Goal: Find specific page/section: Find specific page/section

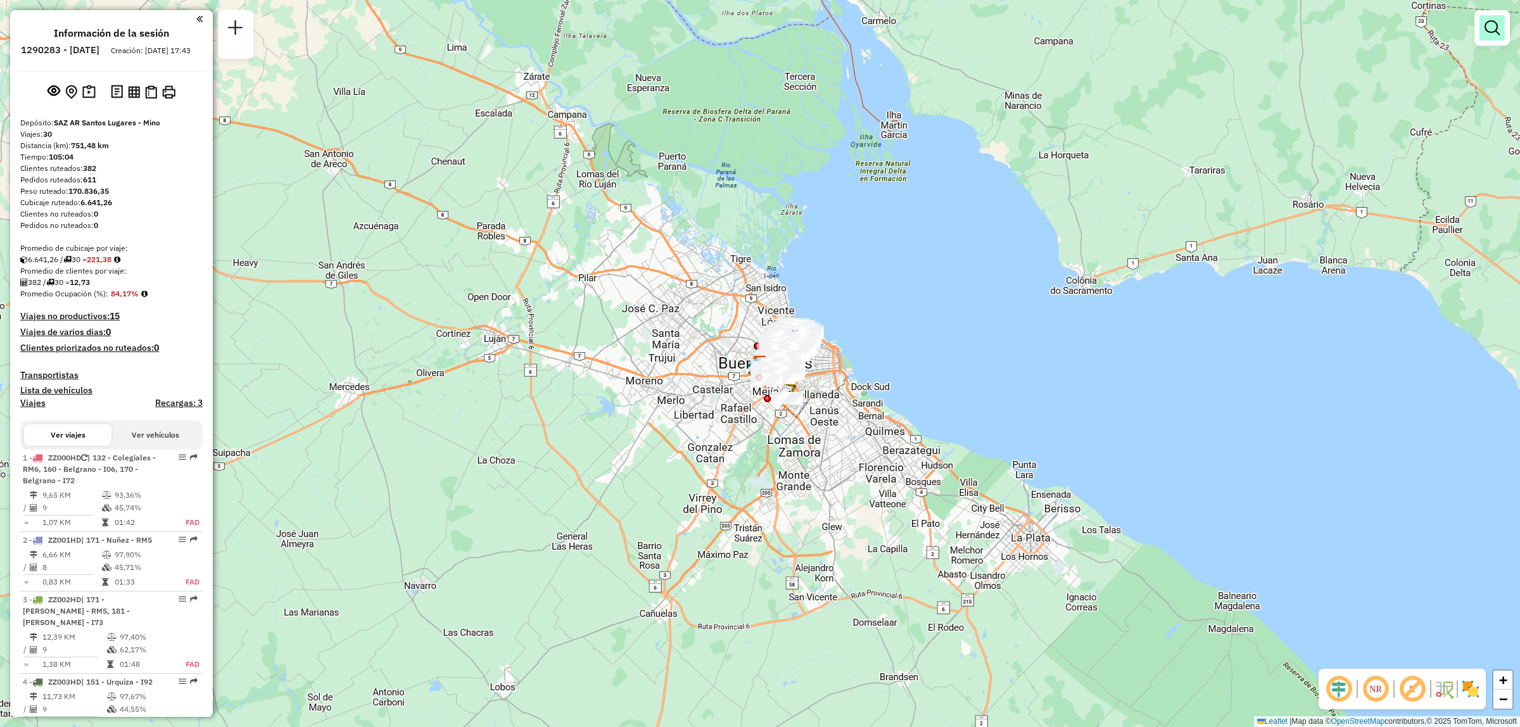
click at [1493, 40] on link at bounding box center [1492, 27] width 25 height 25
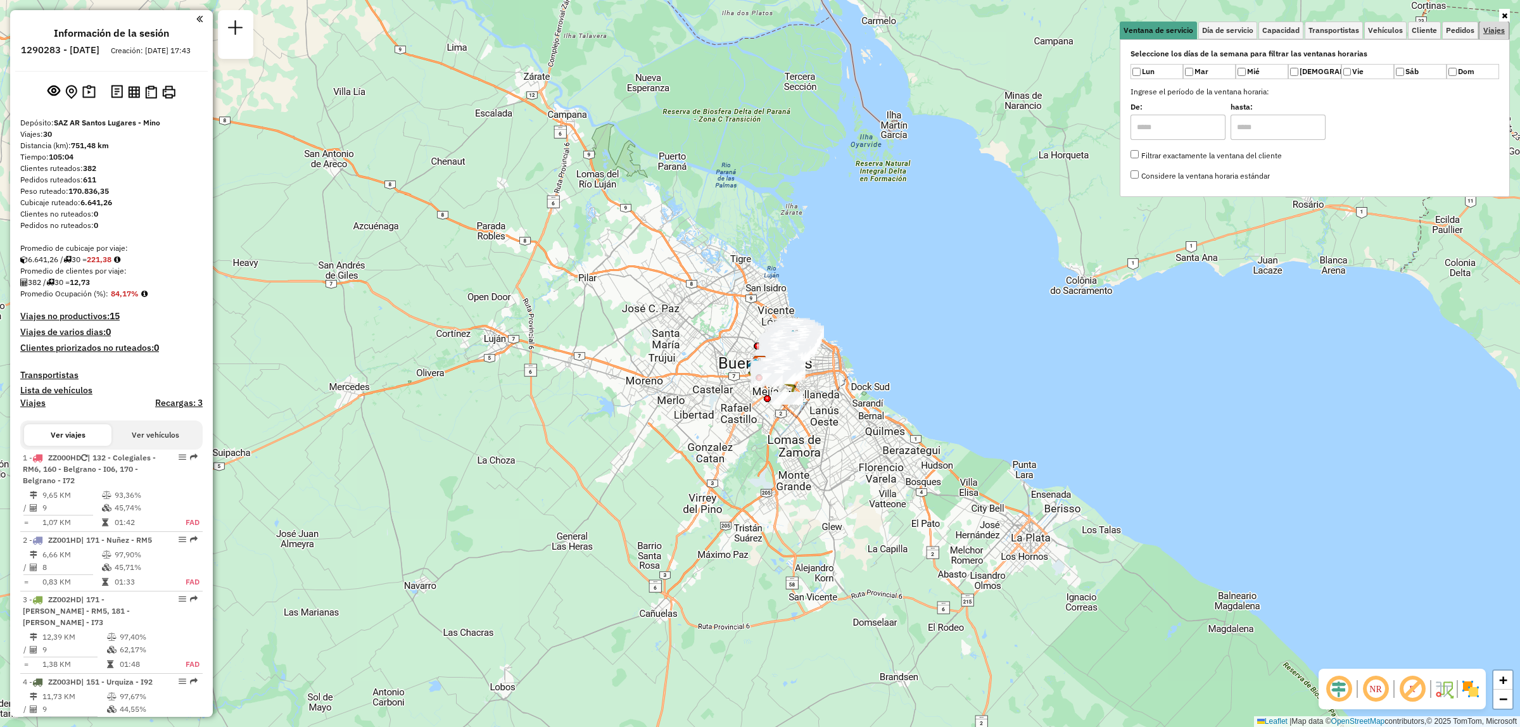
click at [1493, 32] on span "Viajes" at bounding box center [1494, 31] width 22 height 8
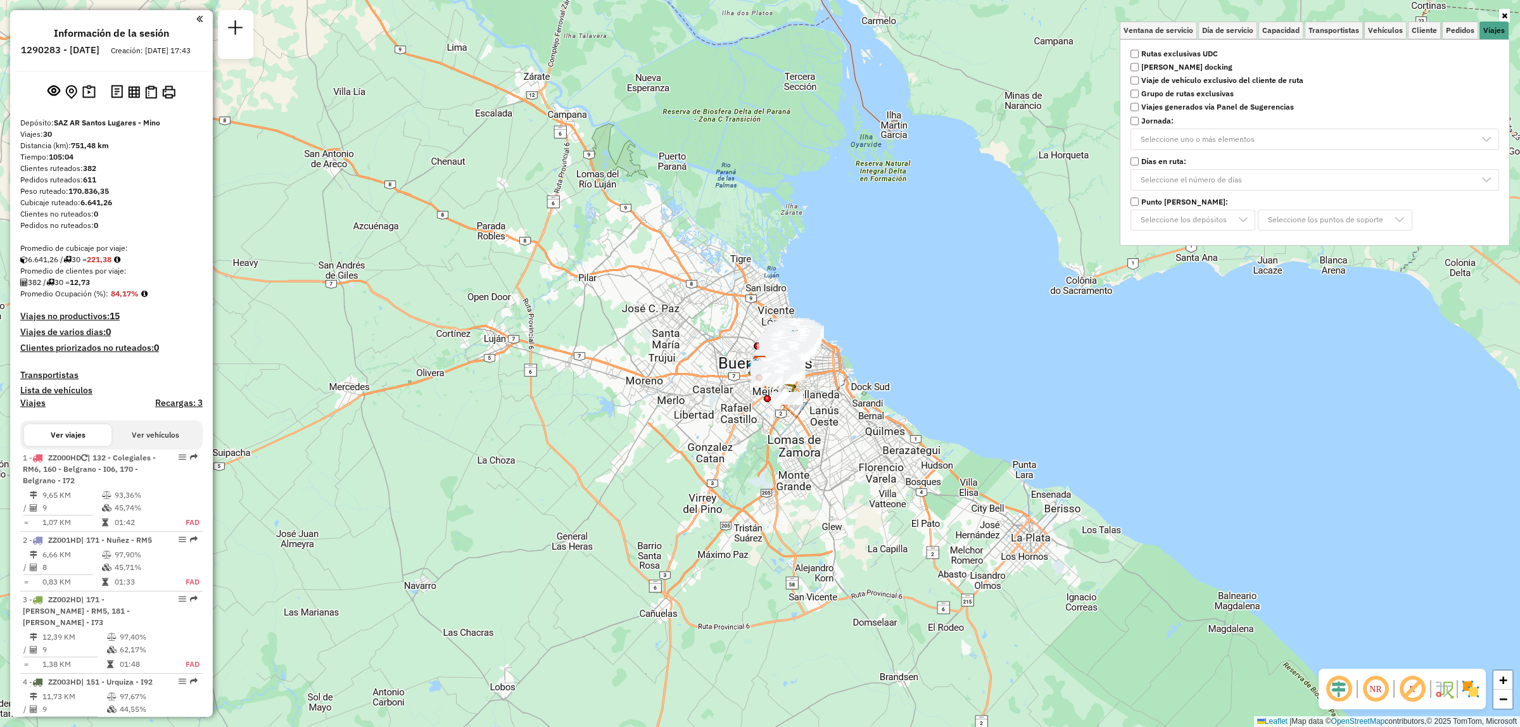
click at [1248, 48] on label "Rutas exclusivas UDC" at bounding box center [1315, 53] width 384 height 11
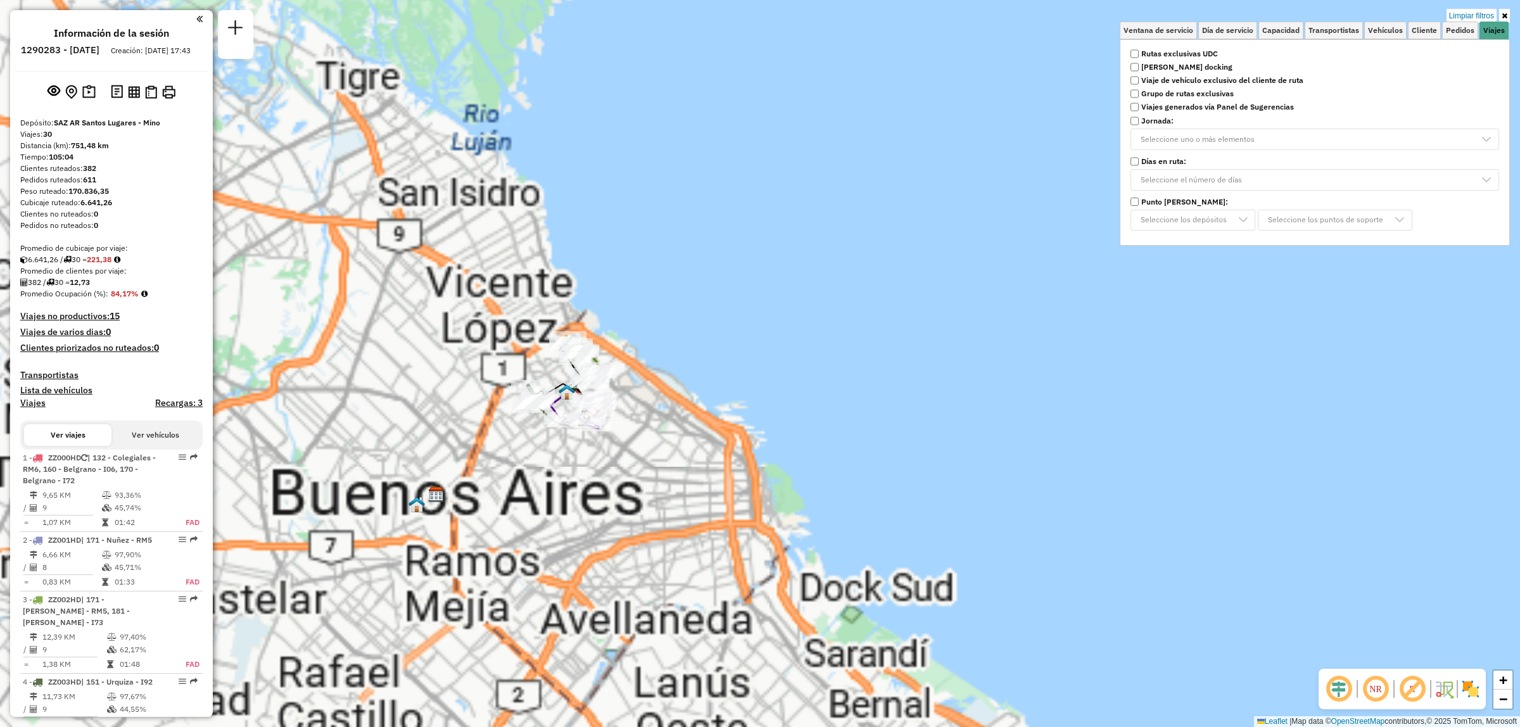
drag, startPoint x: 878, startPoint y: 307, endPoint x: 977, endPoint y: 277, distance: 103.2
click at [977, 279] on div "Limpiar filtros Ventana de servicio Día de servicio Capacidad Transportistas Ve…" at bounding box center [760, 363] width 1520 height 727
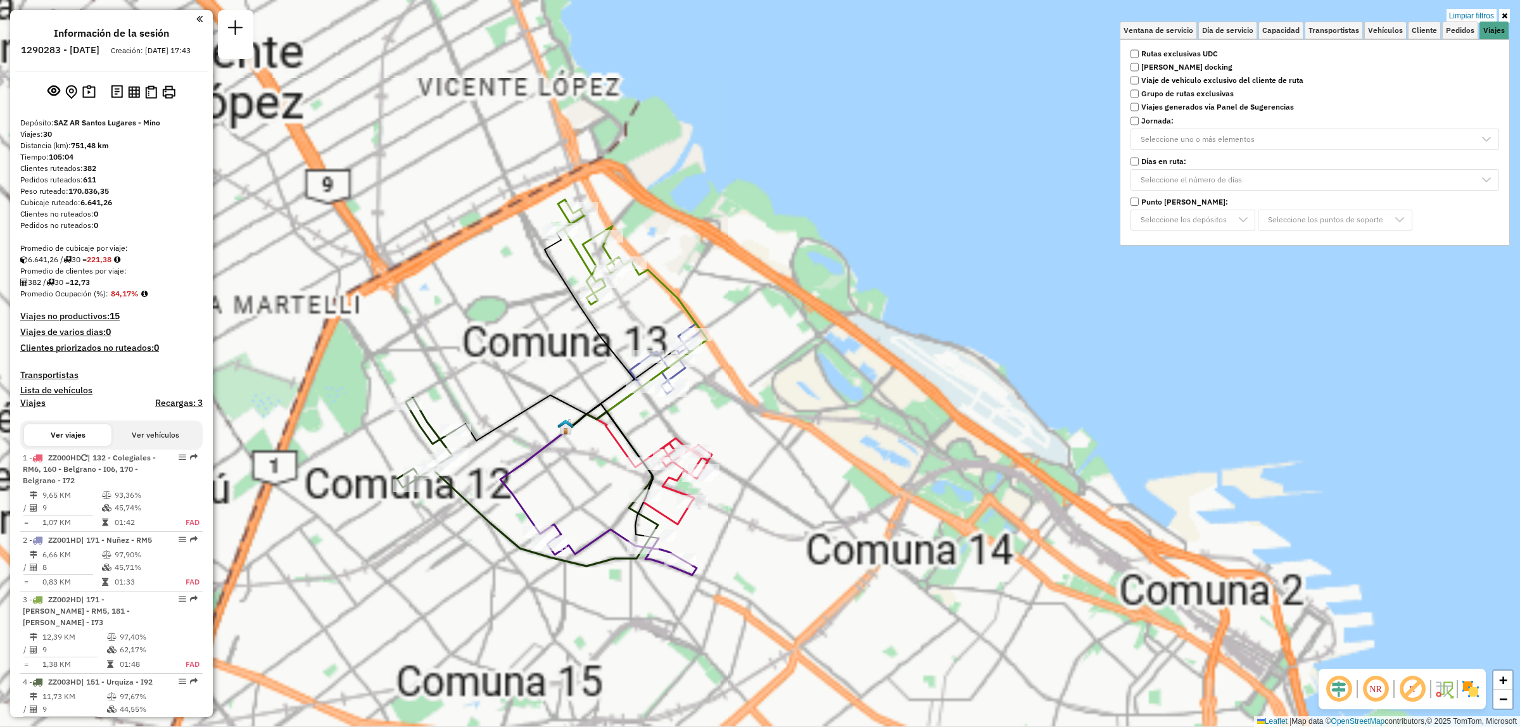
drag, startPoint x: 914, startPoint y: 302, endPoint x: 990, endPoint y: 248, distance: 93.5
click at [988, 250] on div "Limpiar filtros Ventana de servicio Día de servicio Capacidad Transportistas Ve…" at bounding box center [760, 363] width 1520 height 727
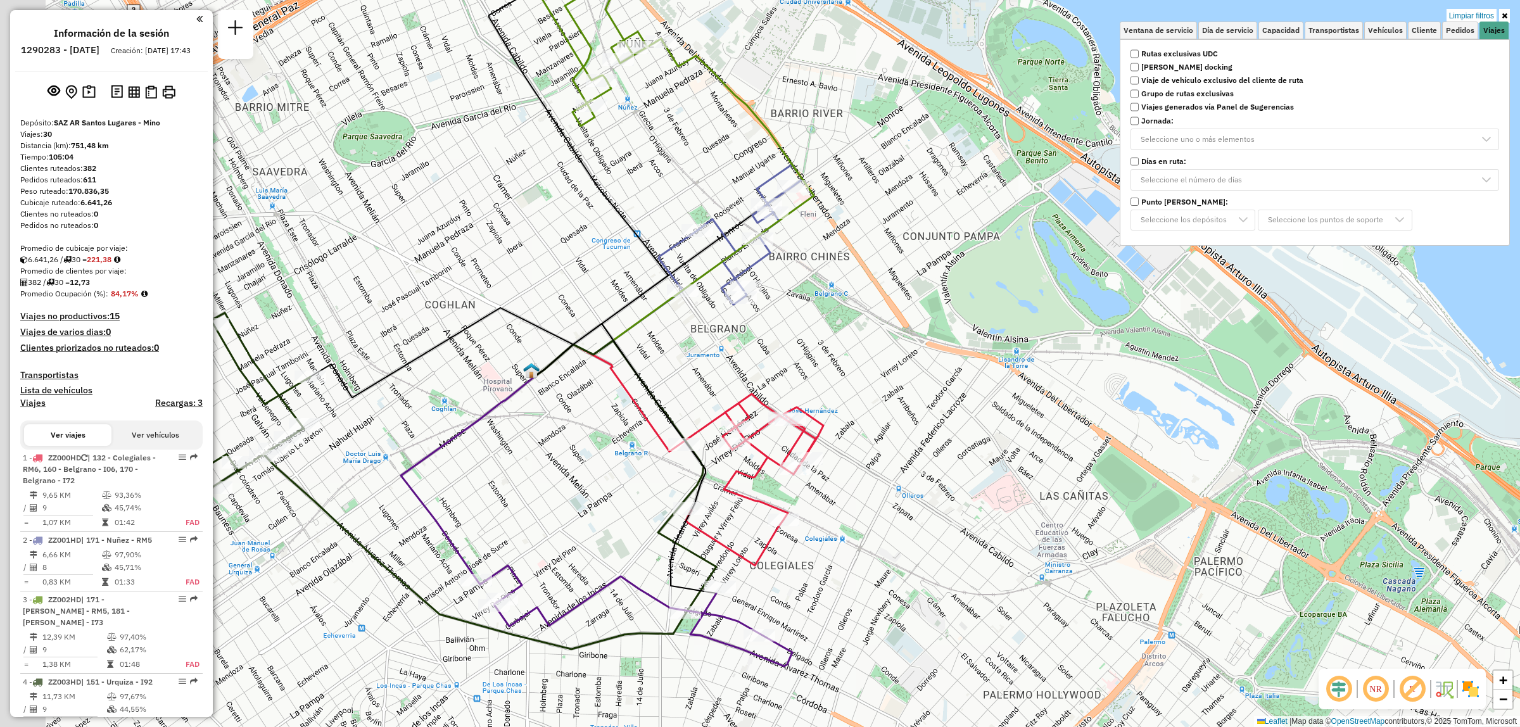
drag, startPoint x: 979, startPoint y: 222, endPoint x: 974, endPoint y: 187, distance: 34.5
click at [1051, 165] on div "Limpiar filtros Ventana de servicio Día de servicio Capacidad Transportistas Ve…" at bounding box center [760, 363] width 1520 height 727
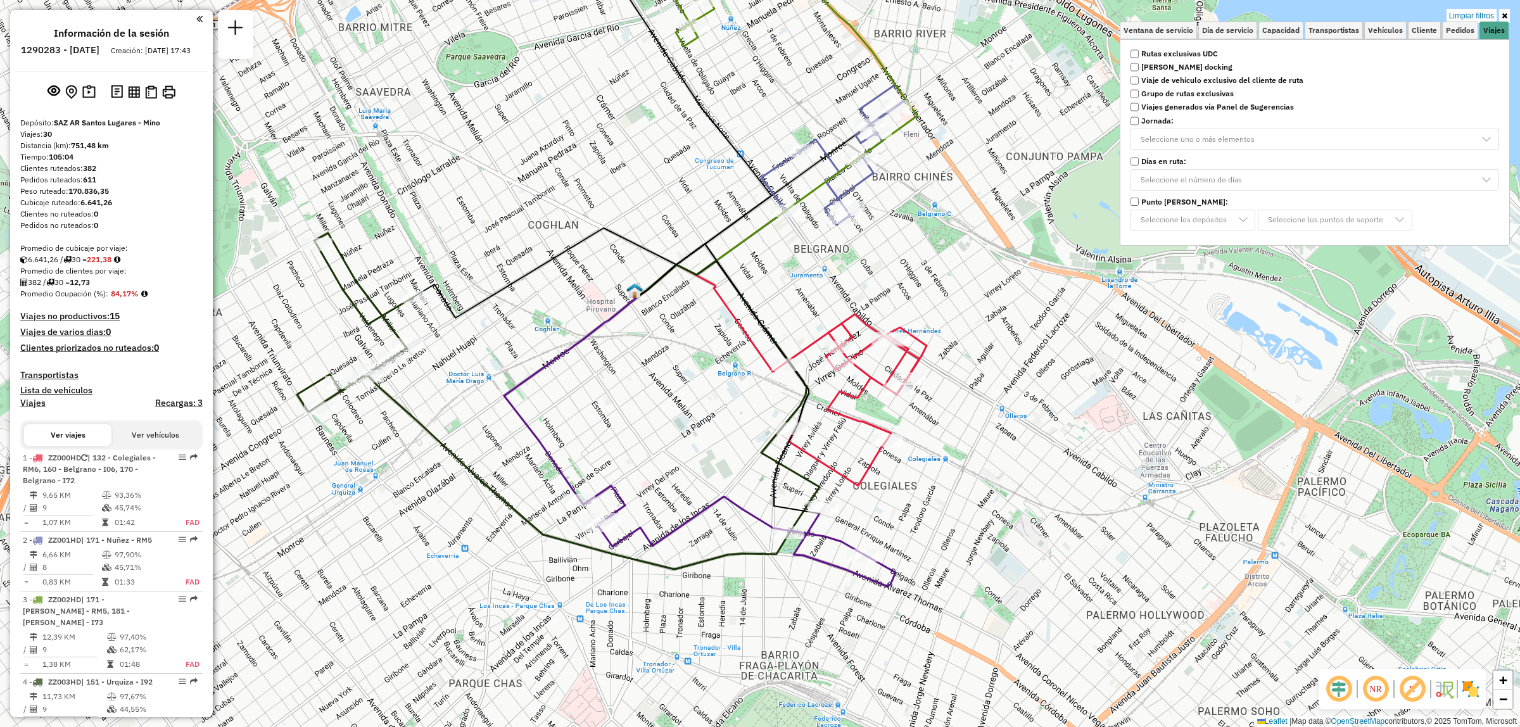
drag, startPoint x: 1044, startPoint y: 412, endPoint x: 1071, endPoint y: 371, distance: 49.4
click at [1071, 371] on div "Limpiar filtros Ventana de servicio Día de servicio Capacidad Transportistas Ve…" at bounding box center [760, 363] width 1520 height 727
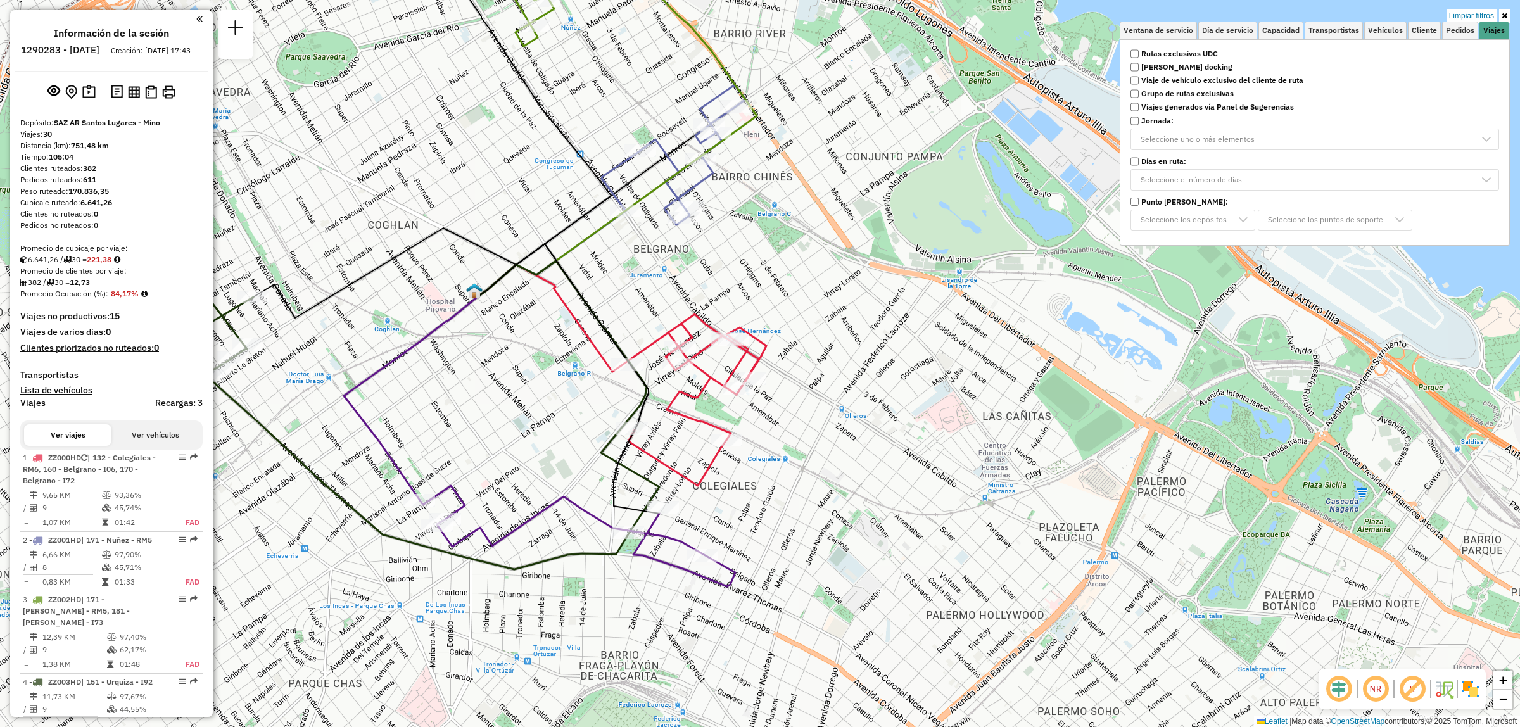
drag, startPoint x: 673, startPoint y: 603, endPoint x: 765, endPoint y: 632, distance: 96.3
click at [758, 631] on div "Limpiar filtros Ventana de servicio Día de servicio Capacidad Transportistas Ve…" at bounding box center [760, 363] width 1520 height 727
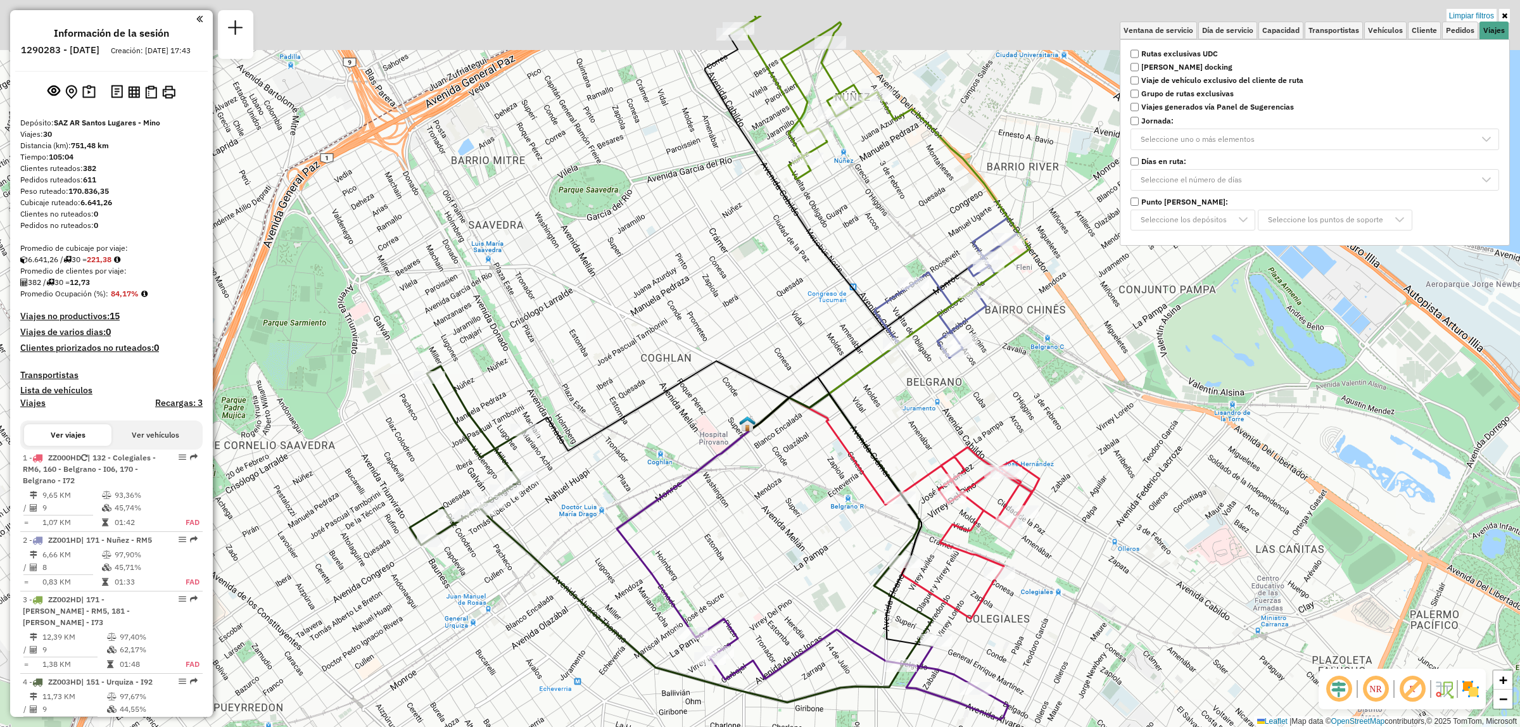
drag, startPoint x: 820, startPoint y: 258, endPoint x: 819, endPoint y: 306, distance: 48.2
click at [819, 305] on div "Limpiar filtros Ventana de servicio Día de servicio Capacidad Transportistas Ve…" at bounding box center [760, 363] width 1520 height 727
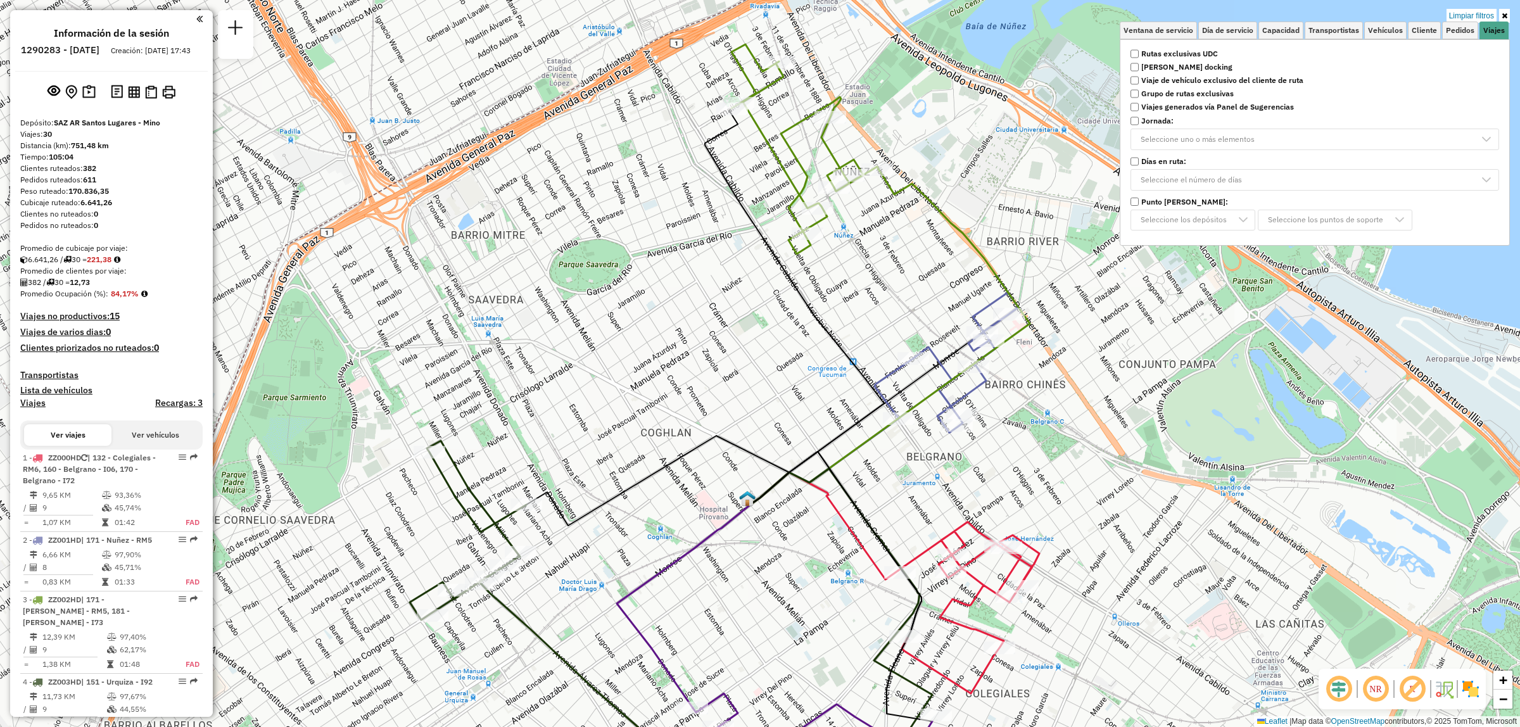
drag, startPoint x: 828, startPoint y: 314, endPoint x: 828, endPoint y: 348, distance: 34.8
click at [828, 347] on icon at bounding box center [794, 305] width 179 height 395
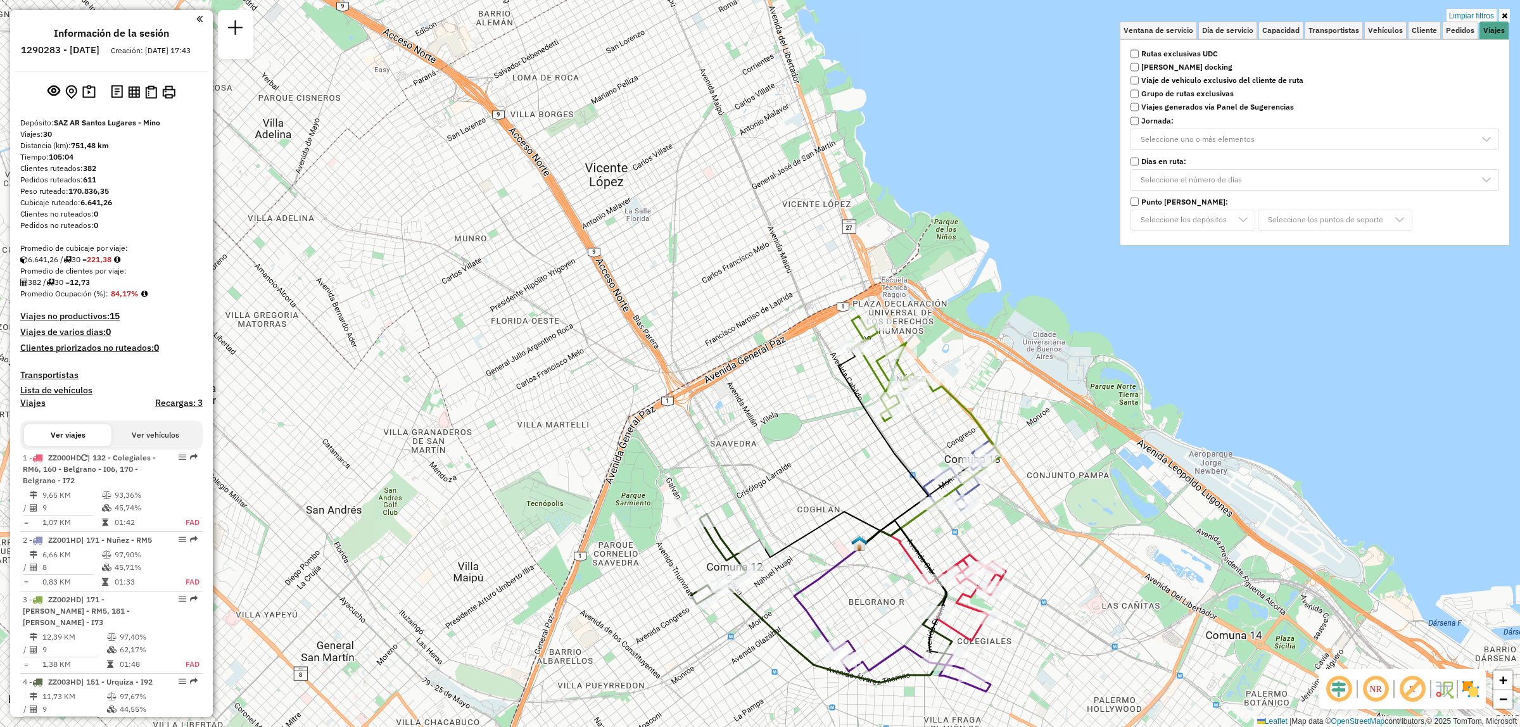
drag, startPoint x: 916, startPoint y: 584, endPoint x: 922, endPoint y: 551, distance: 33.3
click at [922, 552] on icon at bounding box center [907, 588] width 91 height 134
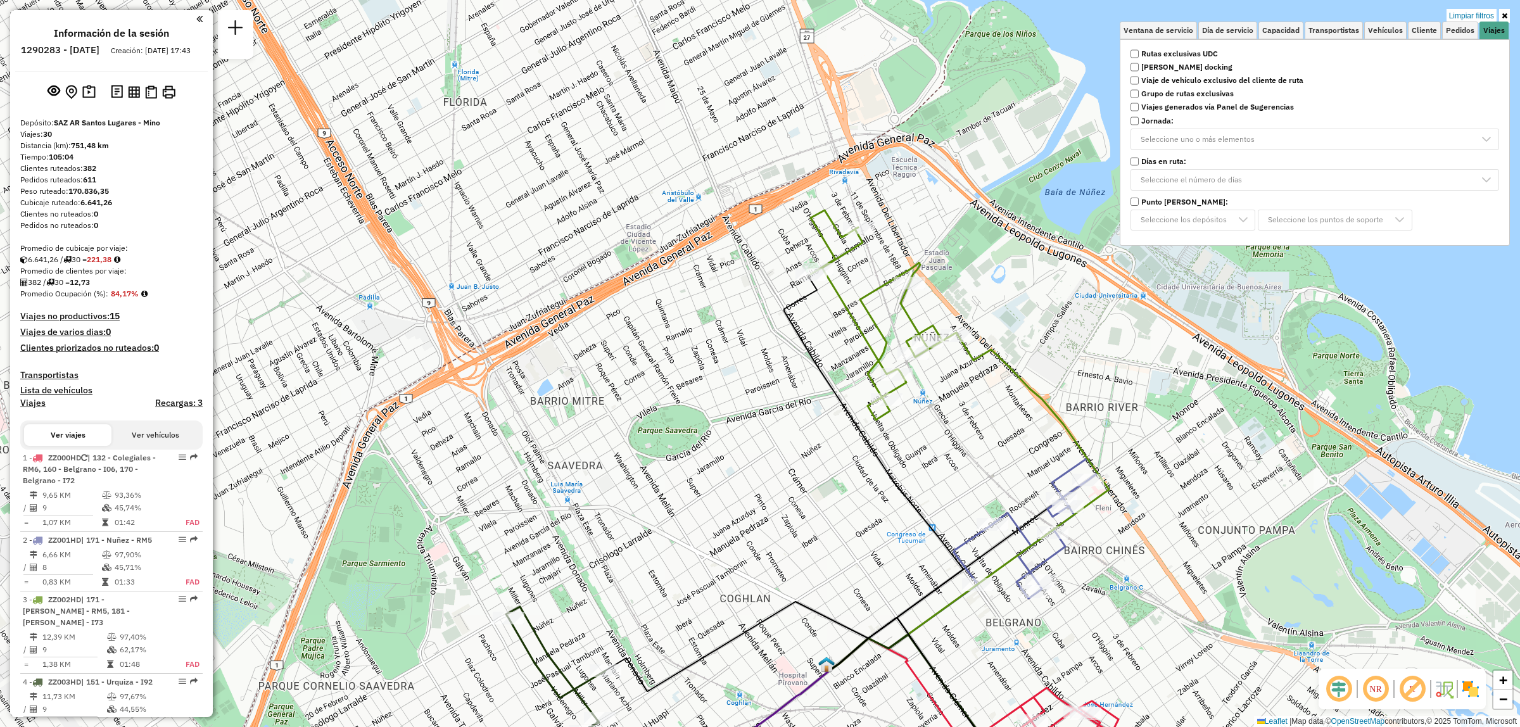
click at [827, 320] on div "Limpiar filtros Ventana de servicio Día de servicio Capacidad Transportistas Ve…" at bounding box center [760, 363] width 1520 height 727
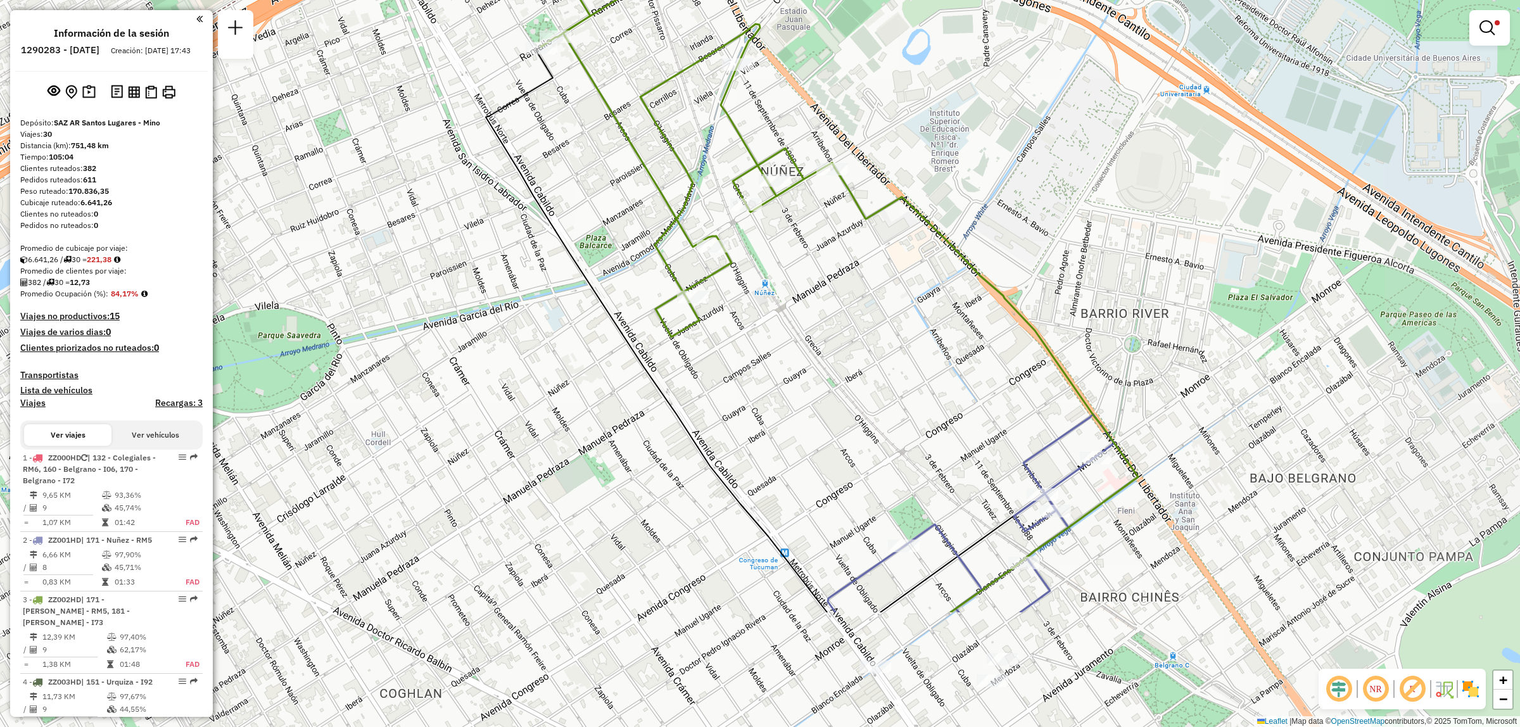
drag, startPoint x: 1023, startPoint y: 527, endPoint x: 777, endPoint y: 340, distance: 309.2
click at [770, 337] on div "Limpiar filtros Ventana de servicio Día de servicio Capacidad Transportistas Ve…" at bounding box center [760, 363] width 1520 height 727
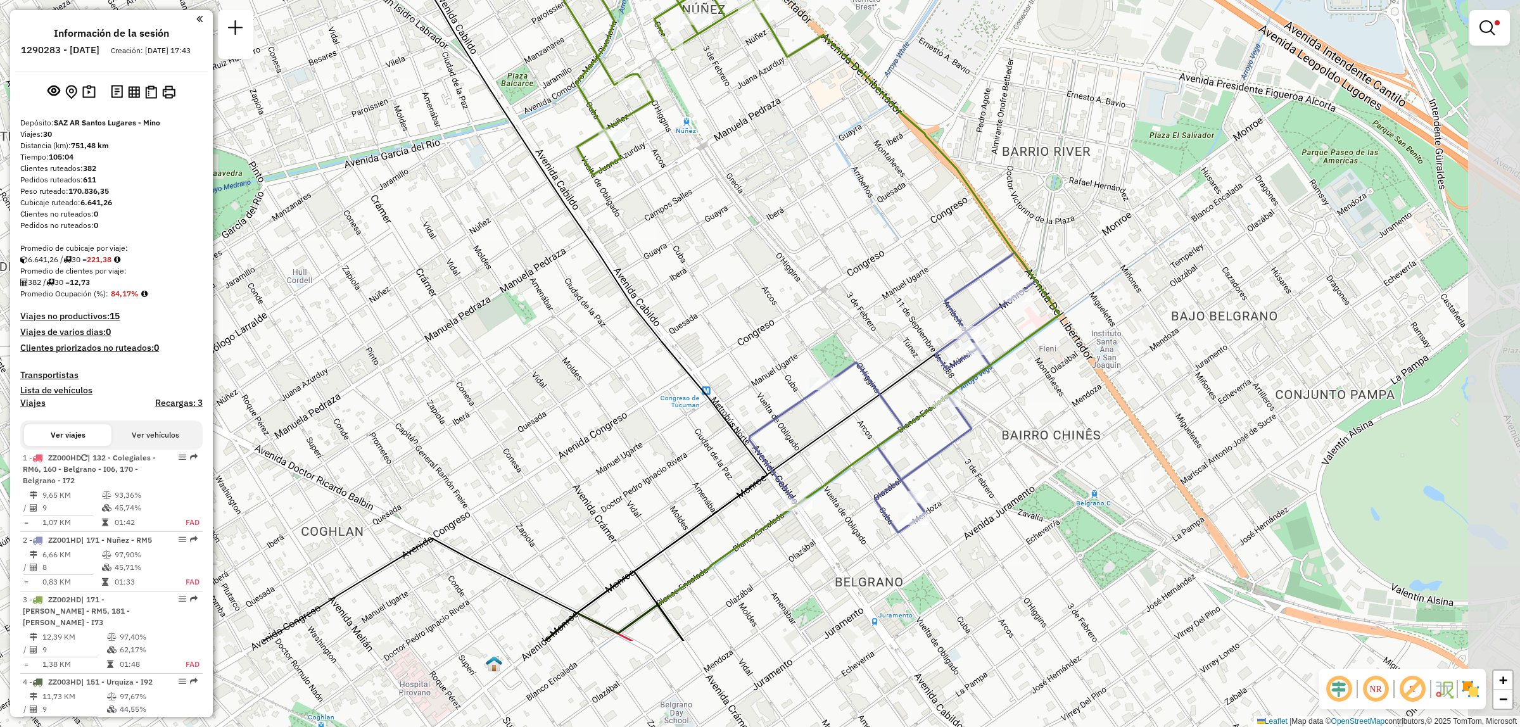
drag, startPoint x: 837, startPoint y: 440, endPoint x: 764, endPoint y: 300, distance: 158.4
click at [764, 300] on div "Limpiar filtros Ventana de servicio Día de servicio Capacidad Transportistas Ve…" at bounding box center [760, 363] width 1520 height 727
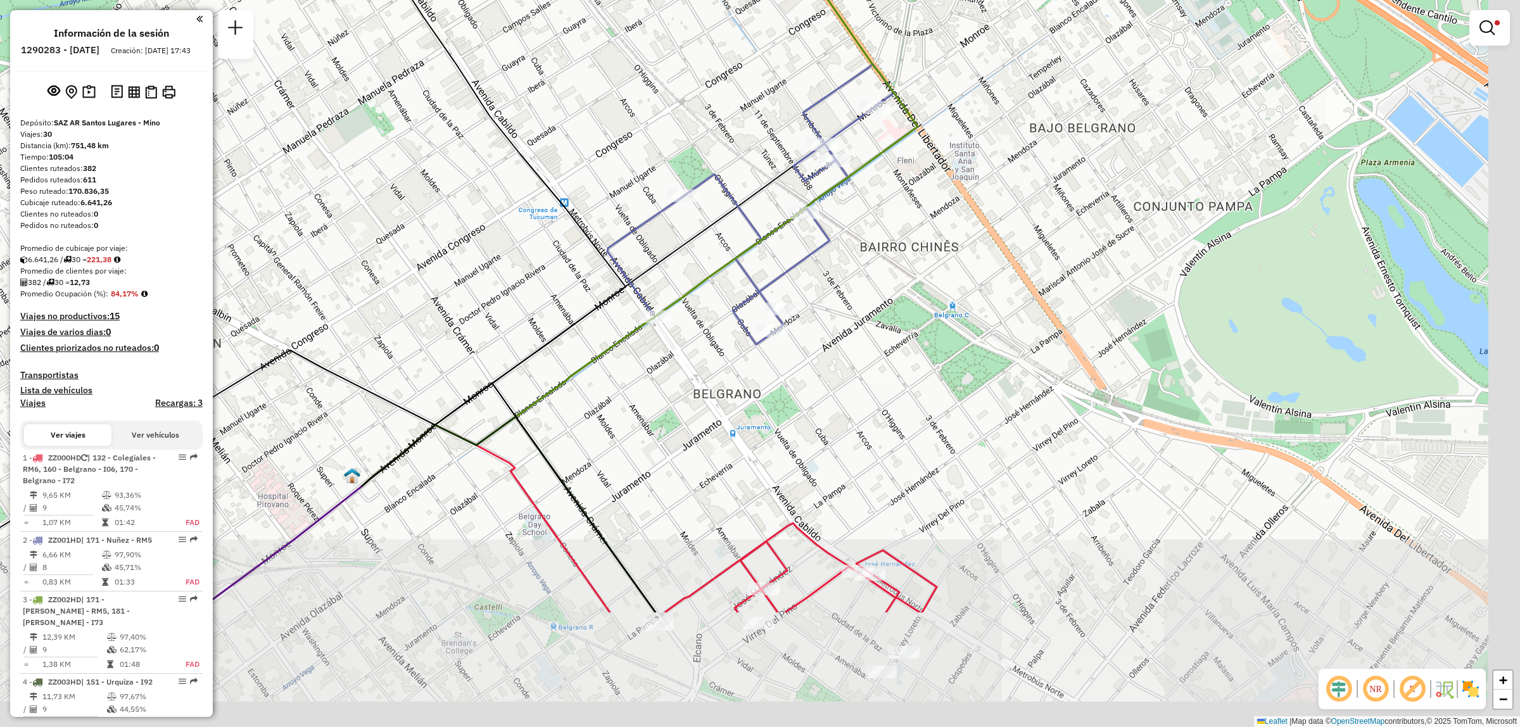
drag, startPoint x: 849, startPoint y: 432, endPoint x: 691, endPoint y: 217, distance: 266.9
click at [691, 217] on div "Limpiar filtros Ventana de servicio Día de servicio Capacidad Transportistas Ve…" at bounding box center [760, 363] width 1520 height 727
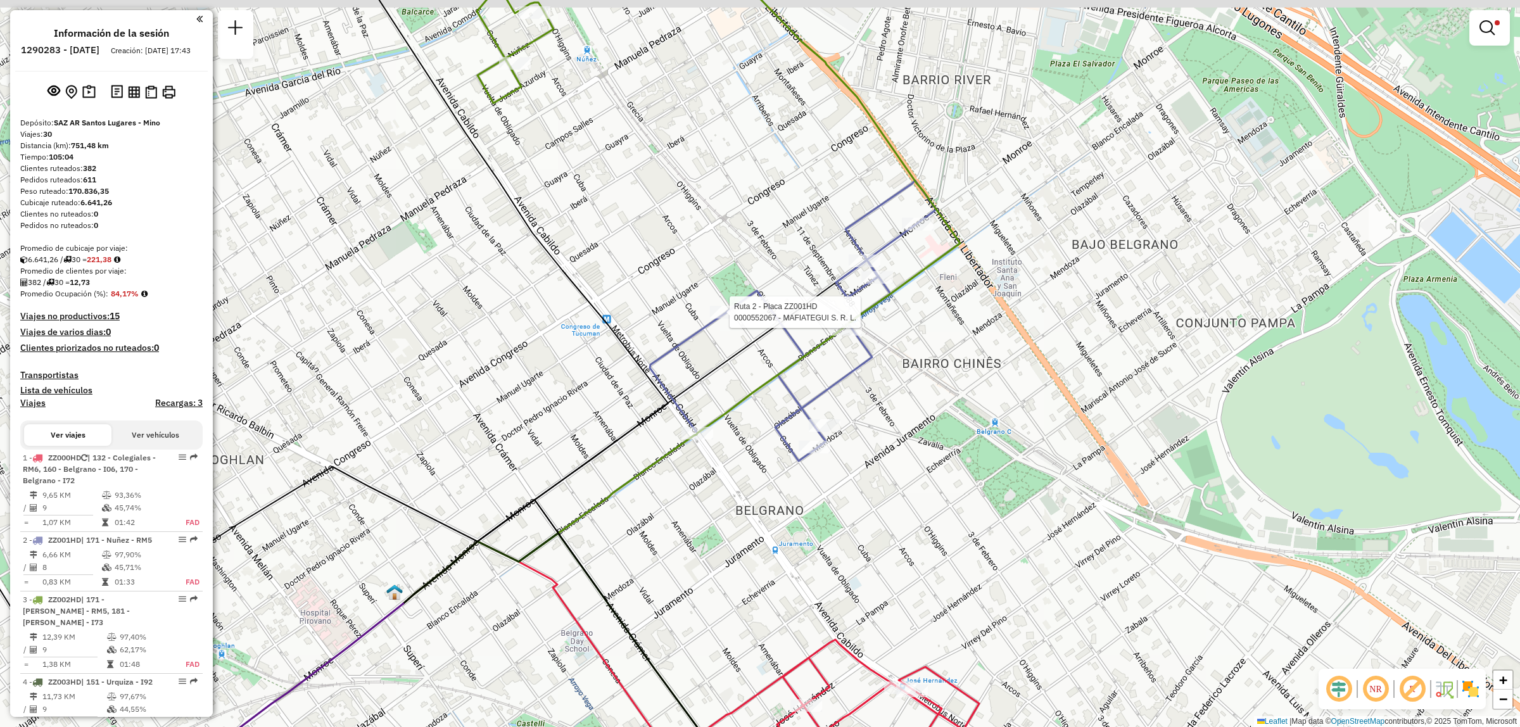
drag, startPoint x: 771, startPoint y: 529, endPoint x: 778, endPoint y: 711, distance: 181.3
click at [786, 723] on div "Ruta 2 - Placa ZZ001HD 0000552067 - MAFIATEGUI S. R. L. Limpiar filtros Ventana…" at bounding box center [760, 363] width 1520 height 727
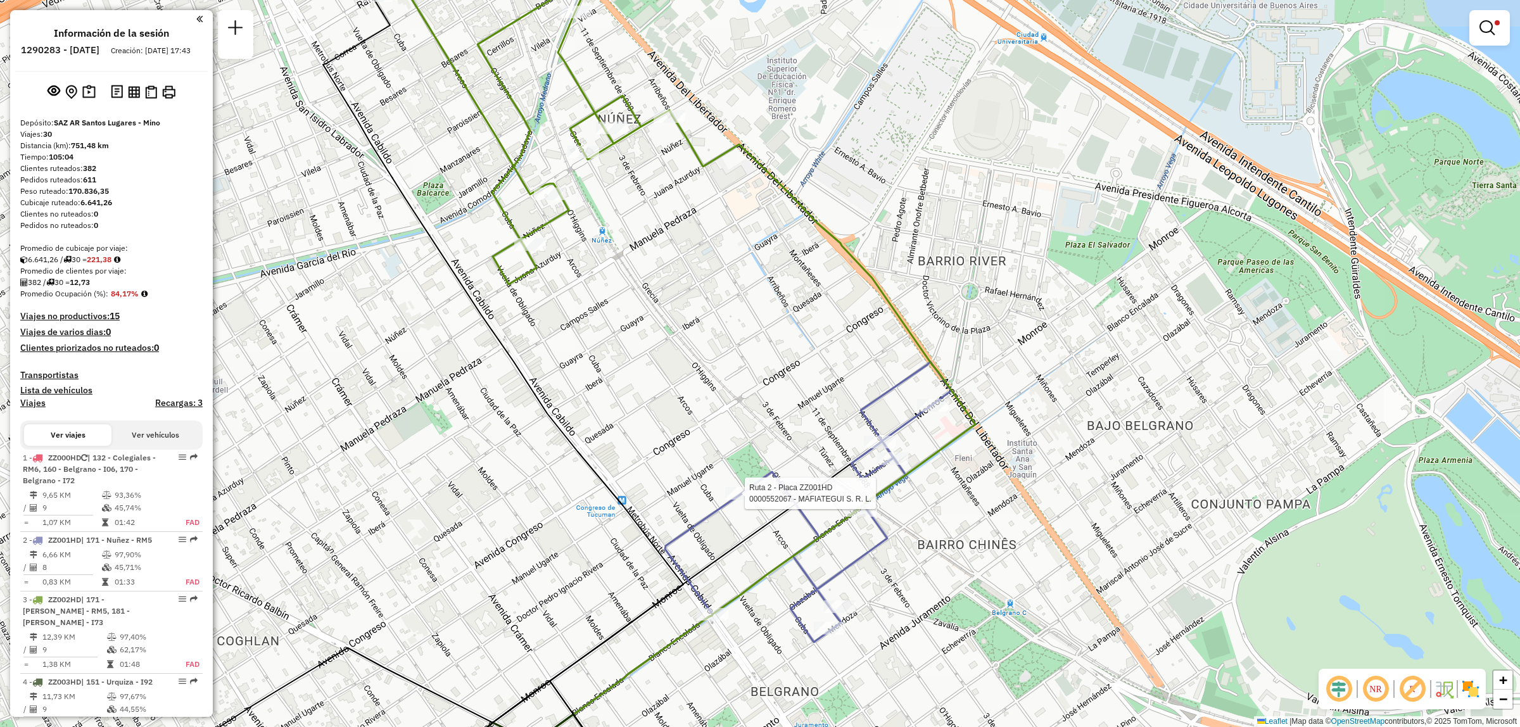
drag, startPoint x: 720, startPoint y: 308, endPoint x: 716, endPoint y: 323, distance: 15.5
click at [716, 321] on div "Ruta 2 - Placa ZZ001HD 0000552067 - MAFIATEGUI S. R. L. Limpiar filtros Ventana…" at bounding box center [760, 363] width 1520 height 727
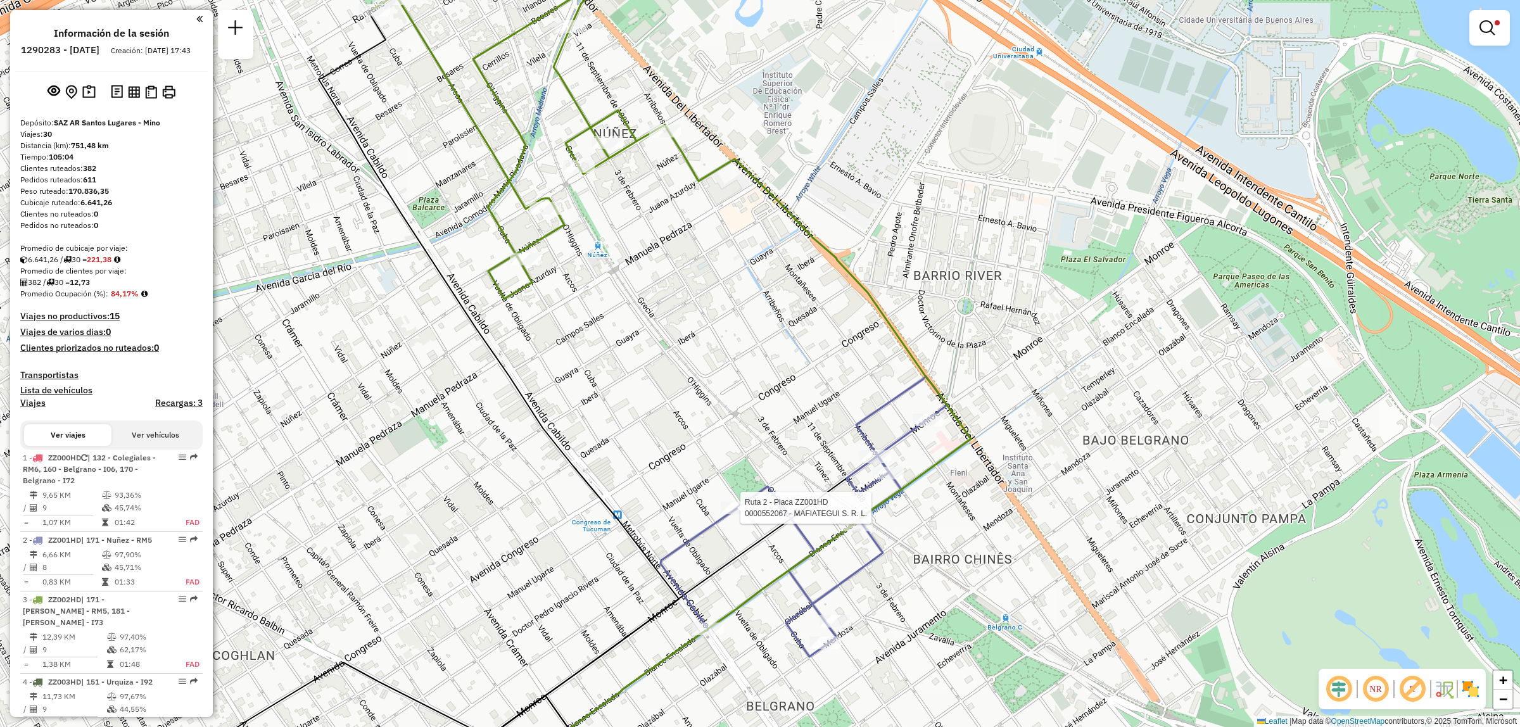
click at [681, 343] on div "Ruta 2 - Placa ZZ001HD 0000552067 - MAFIATEGUI S. R. L. Limpiar filtros Ventana…" at bounding box center [760, 363] width 1520 height 727
